Goal: Transaction & Acquisition: Purchase product/service

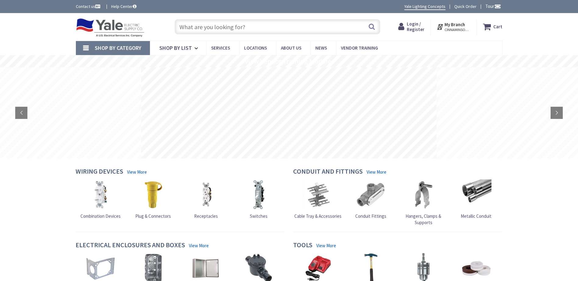
click at [449, 24] on strong "My Branch" at bounding box center [454, 25] width 20 height 6
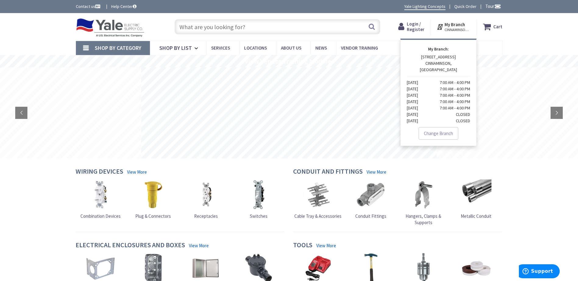
click at [437, 128] on link "Change Branch" at bounding box center [439, 133] width 40 height 13
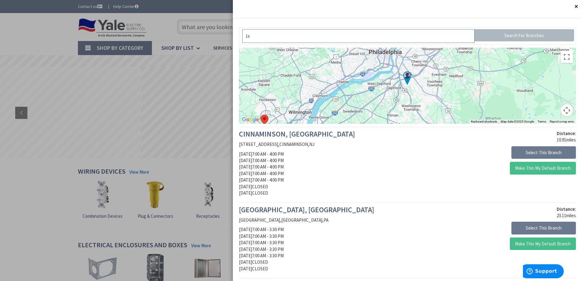
type input "1"
type input "Lebanon pa"
click at [494, 32] on input "Search For Branches" at bounding box center [525, 35] width 100 height 12
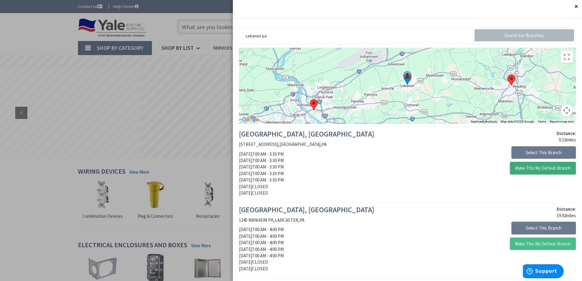
click at [529, 169] on button "Make This My Default Branch" at bounding box center [543, 168] width 66 height 13
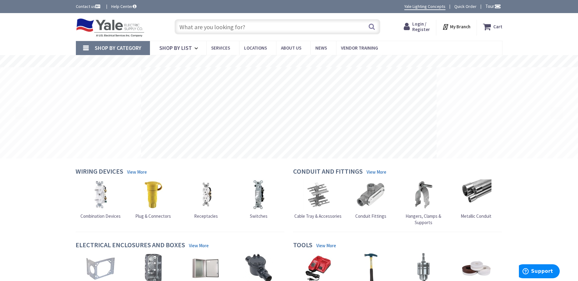
click at [217, 27] on input "text" at bounding box center [278, 26] width 206 height 15
type input "600 volt 400 amp fuses"
click at [371, 27] on button "Search" at bounding box center [372, 27] width 8 height 14
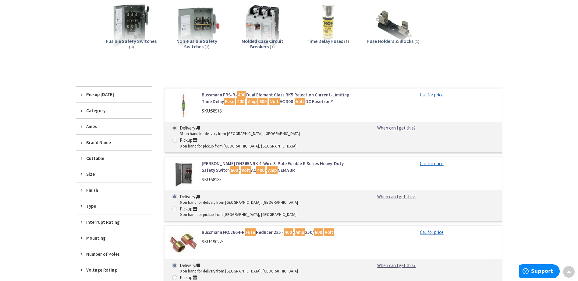
scroll to position [91, 0]
click at [93, 126] on span "Amps" at bounding box center [111, 127] width 50 height 6
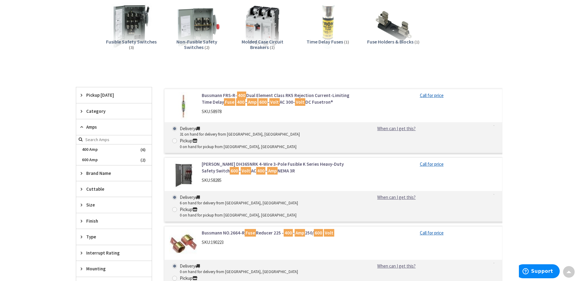
scroll to position [0, 0]
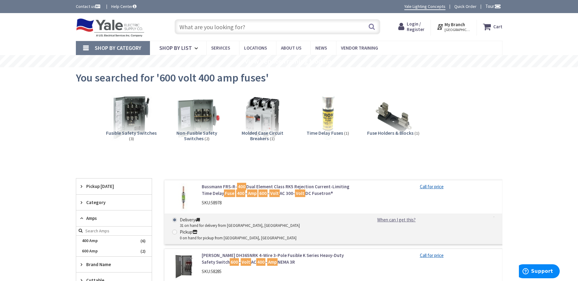
click at [245, 28] on input "text" at bounding box center [278, 26] width 206 height 15
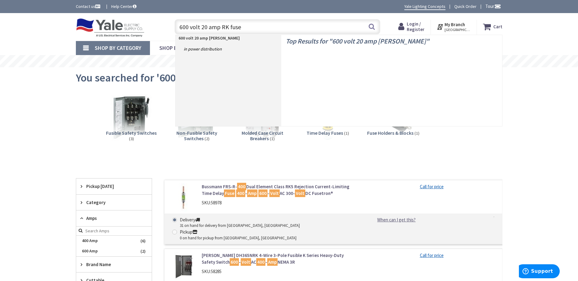
type input "600 volt 20 amp RK fuses"
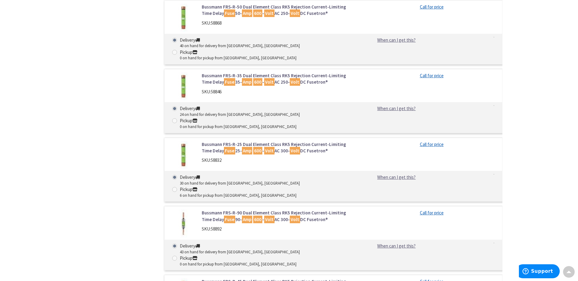
scroll to position [731, 0]
